Goal: Use online tool/utility

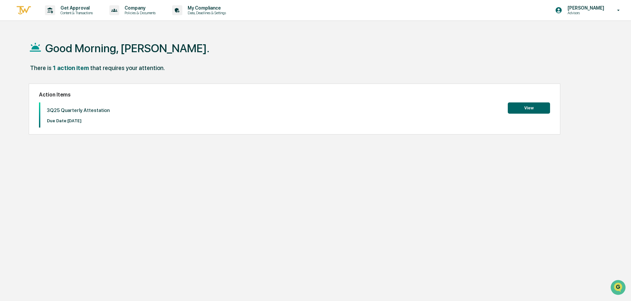
click at [531, 108] on button "View" at bounding box center [529, 107] width 42 height 11
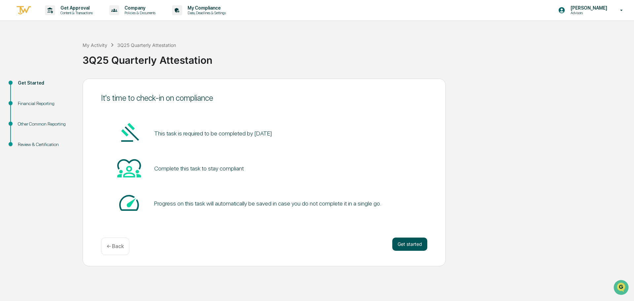
click at [410, 243] on button "Get started" at bounding box center [410, 244] width 35 height 13
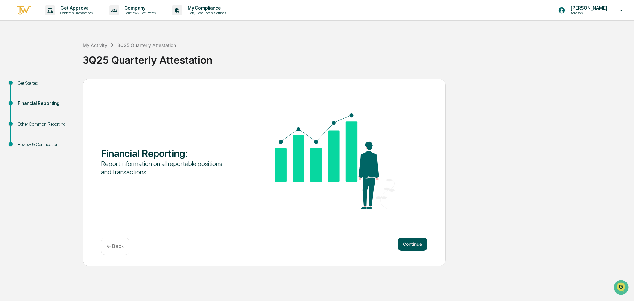
click at [400, 243] on button "Continue" at bounding box center [413, 244] width 30 height 13
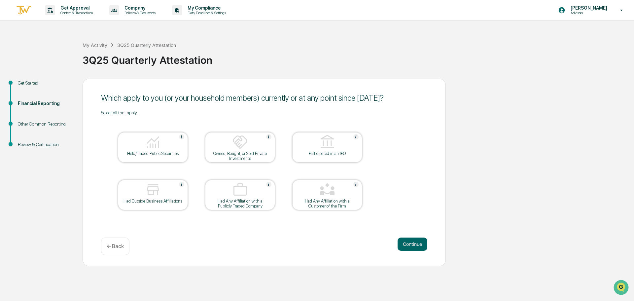
click at [156, 145] on img at bounding box center [153, 142] width 16 height 16
click at [402, 242] on button "Continue" at bounding box center [413, 244] width 30 height 13
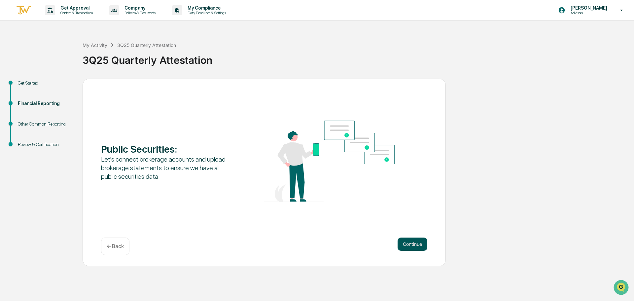
click at [401, 242] on button "Continue" at bounding box center [413, 244] width 30 height 13
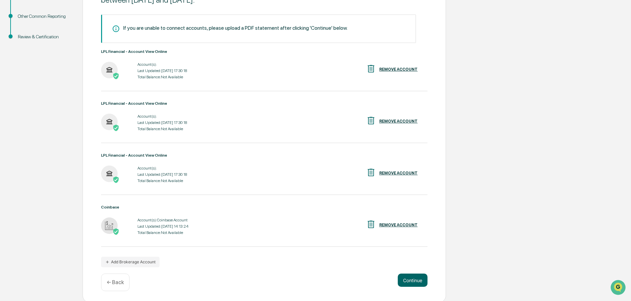
scroll to position [109, 0]
click at [140, 264] on button "Add Brokerage Account" at bounding box center [130, 260] width 58 height 11
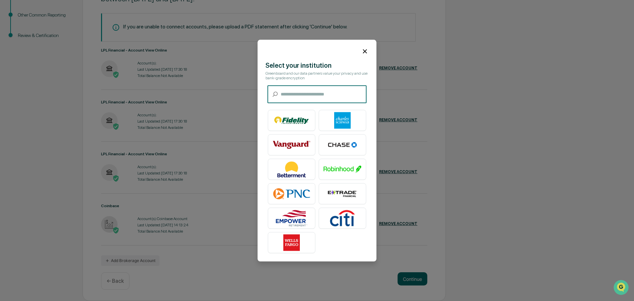
click at [310, 96] on input "text" at bounding box center [324, 95] width 86 height 18
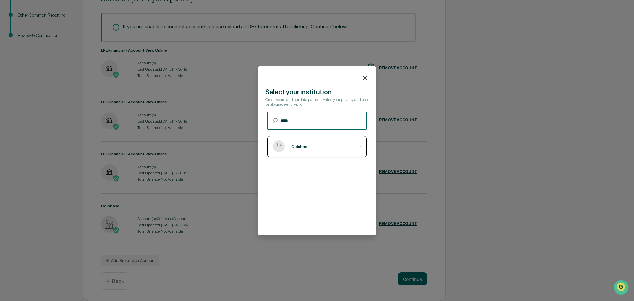
type input "****"
click at [307, 139] on div "Coinbase ›" at bounding box center [317, 146] width 99 height 21
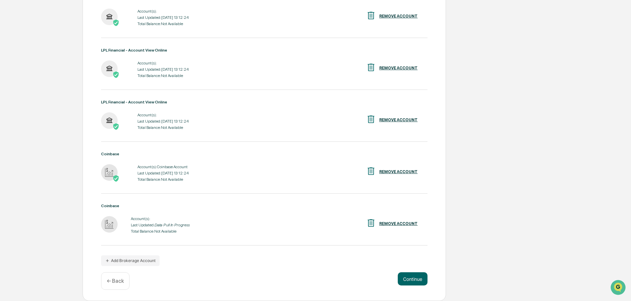
scroll to position [0, 0]
